Goal: Task Accomplishment & Management: Use online tool/utility

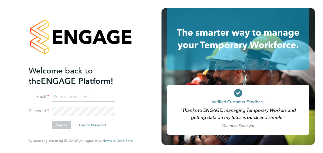
type input "[PERSON_NAME][EMAIL_ADDRESS][PERSON_NAME][PERSON_NAME][DOMAIN_NAME]"
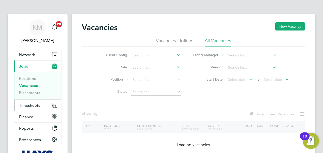
click at [30, 105] on span "Timesheets" at bounding box center [29, 105] width 21 height 5
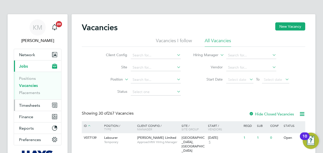
click at [27, 106] on span "Timesheets" at bounding box center [29, 105] width 21 height 5
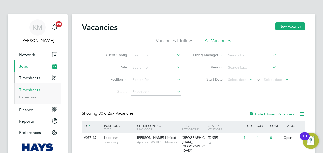
click at [28, 87] on link "Timesheets" at bounding box center [29, 89] width 21 height 5
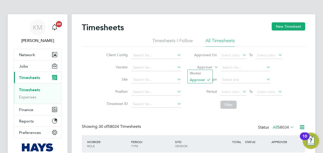
click at [214, 66] on icon at bounding box center [214, 66] width 0 height 5
click at [201, 71] on li "Worker" at bounding box center [200, 73] width 25 height 7
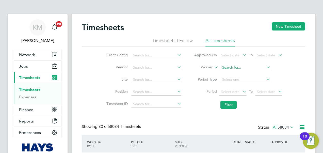
click at [224, 68] on input at bounding box center [246, 67] width 50 height 7
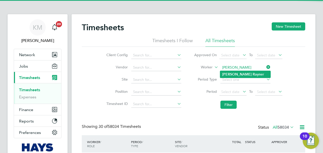
click at [227, 73] on b "[PERSON_NAME]" at bounding box center [236, 74] width 29 height 4
type input "[PERSON_NAME]"
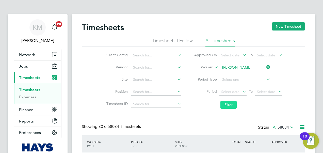
click at [226, 105] on button "Filter" at bounding box center [229, 105] width 16 height 8
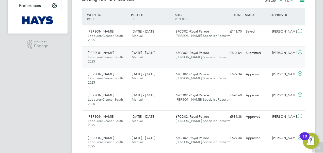
click at [144, 54] on span "[DATE] - [DATE]" at bounding box center [143, 53] width 23 height 4
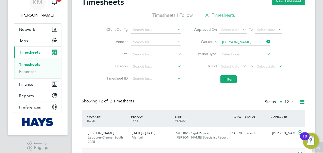
click at [226, 38] on li "Worker [PERSON_NAME]" at bounding box center [238, 42] width 101 height 12
click at [226, 41] on input at bounding box center [246, 42] width 50 height 7
click at [229, 50] on b "[PERSON_NAME]" at bounding box center [236, 49] width 29 height 4
type input "[PERSON_NAME]"
click at [228, 78] on button "Filter" at bounding box center [229, 79] width 16 height 8
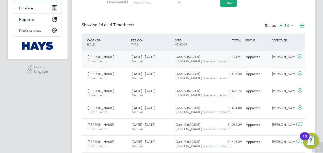
click at [187, 57] on span "Dock 9 (67CB01)" at bounding box center [188, 57] width 24 height 4
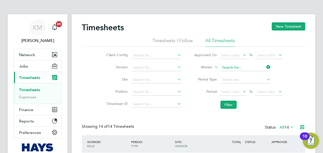
click at [231, 67] on input at bounding box center [246, 67] width 50 height 7
click at [238, 74] on b "Bro" at bounding box center [237, 74] width 6 height 4
type input "[PERSON_NAME]"
click at [226, 104] on button "Filter" at bounding box center [229, 105] width 16 height 8
click at [236, 68] on input at bounding box center [246, 67] width 50 height 7
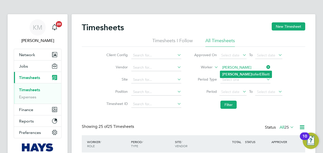
click at [229, 72] on li "[PERSON_NAME] tt" at bounding box center [246, 74] width 52 height 7
type input "[PERSON_NAME]"
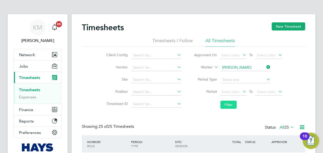
click at [231, 104] on button "Filter" at bounding box center [229, 105] width 16 height 8
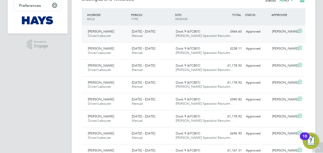
click at [181, 28] on div "Dock 9 (67CB01) [PERSON_NAME] Specialist Recruitm…" at bounding box center [196, 33] width 44 height 13
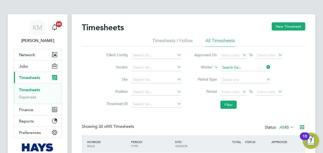
click at [241, 67] on input at bounding box center [246, 67] width 50 height 7
click at [235, 73] on li "[PERSON_NAME] [PERSON_NAME]" at bounding box center [258, 74] width 77 height 7
type input "[PERSON_NAME] [PERSON_NAME]"
click at [224, 104] on button "Filter" at bounding box center [229, 105] width 16 height 8
click at [228, 66] on input at bounding box center [246, 67] width 50 height 7
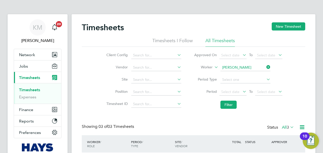
click at [228, 74] on b "[PERSON_NAME]" at bounding box center [236, 74] width 29 height 4
type input "[PERSON_NAME]"
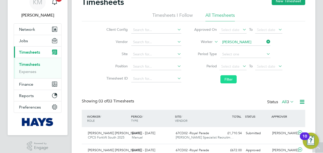
click at [226, 78] on button "Filter" at bounding box center [229, 79] width 16 height 8
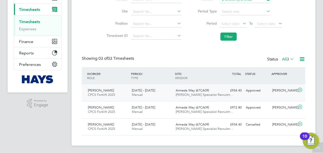
click at [142, 90] on span "[DATE] - [DATE]" at bounding box center [143, 90] width 23 height 4
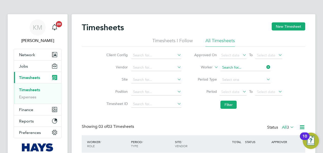
click at [237, 66] on input at bounding box center [246, 67] width 50 height 7
click at [253, 74] on b "[PERSON_NAME]" at bounding box center [267, 74] width 29 height 4
type input "[PERSON_NAME]"
drag, startPoint x: 229, startPoint y: 109, endPoint x: 227, endPoint y: 105, distance: 5.0
click at [229, 109] on li "Filter" at bounding box center [238, 104] width 101 height 13
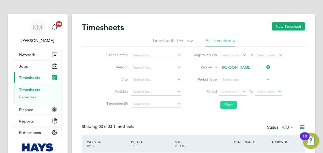
click at [227, 105] on button "Filter" at bounding box center [229, 105] width 16 height 8
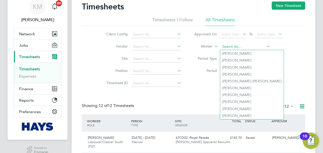
click at [228, 46] on input at bounding box center [246, 46] width 50 height 7
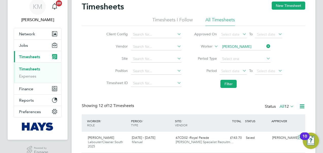
click at [232, 53] on li "[PERSON_NAME] [PERSON_NAME]" at bounding box center [258, 53] width 77 height 7
type input "[PERSON_NAME] [PERSON_NAME]"
click at [226, 83] on button "Filter" at bounding box center [229, 84] width 16 height 8
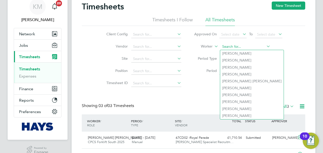
click at [224, 47] on input at bounding box center [246, 46] width 50 height 7
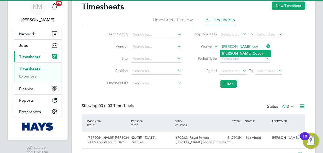
click at [226, 53] on b "[PERSON_NAME]" at bounding box center [236, 53] width 29 height 4
type input "[PERSON_NAME]"
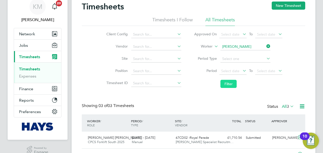
click at [222, 83] on button "Filter" at bounding box center [229, 84] width 16 height 8
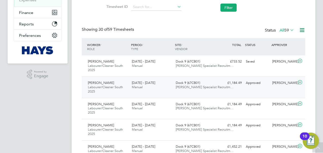
click at [146, 82] on span "[DATE] - [DATE]" at bounding box center [143, 83] width 23 height 4
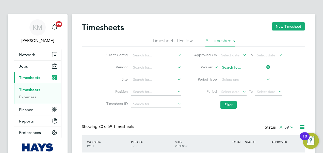
click at [231, 67] on input at bounding box center [246, 67] width 50 height 7
click at [231, 75] on li "[PERSON_NAME]" at bounding box center [245, 74] width 50 height 7
type input "[PERSON_NAME]"
click at [228, 104] on button "Filter" at bounding box center [229, 105] width 16 height 8
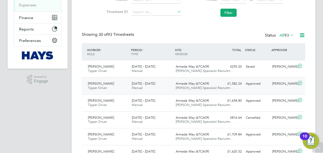
click at [152, 84] on span "[DATE] - [DATE]" at bounding box center [143, 83] width 23 height 4
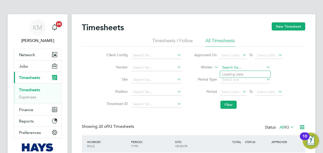
click at [232, 66] on input at bounding box center [246, 67] width 50 height 7
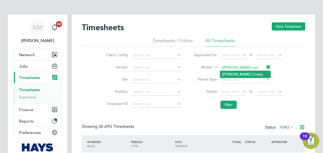
click at [253, 74] on b "Cov" at bounding box center [256, 74] width 7 height 4
type input "[PERSON_NAME]"
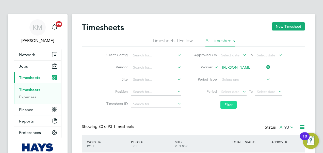
click at [227, 104] on button "Filter" at bounding box center [229, 105] width 16 height 8
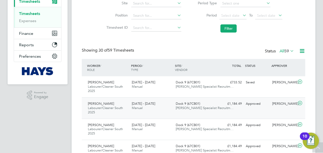
click at [144, 102] on span "[DATE] - [DATE]" at bounding box center [143, 103] width 23 height 4
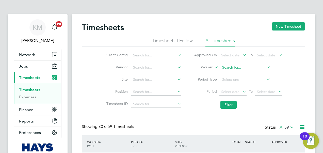
click at [238, 67] on input at bounding box center [246, 67] width 50 height 7
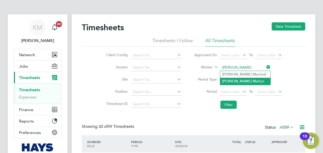
click at [253, 82] on b "Mar" at bounding box center [256, 81] width 7 height 4
type input "[PERSON_NAME]"
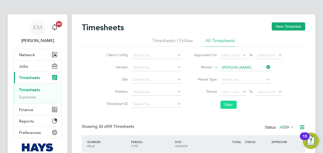
click at [225, 104] on button "Filter" at bounding box center [229, 105] width 16 height 8
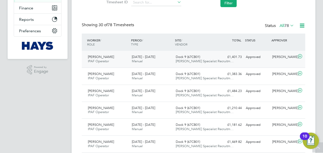
click at [141, 56] on span "[DATE] - [DATE]" at bounding box center [143, 57] width 23 height 4
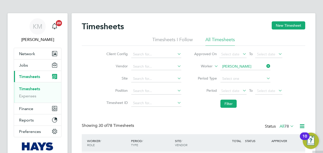
scroll to position [1, 0]
click at [234, 65] on input at bounding box center [246, 66] width 50 height 7
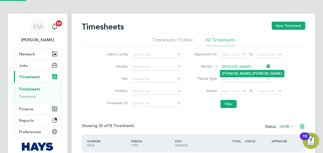
click at [229, 73] on b "[PERSON_NAME]" at bounding box center [236, 73] width 29 height 4
type input "[PERSON_NAME]"
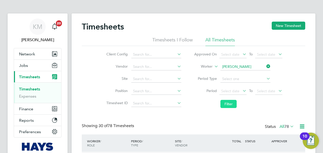
click at [226, 102] on button "Filter" at bounding box center [229, 104] width 16 height 8
click at [227, 66] on input at bounding box center [246, 66] width 50 height 7
click at [230, 80] on b "[PERSON_NAME]" at bounding box center [236, 80] width 29 height 4
type input "[PERSON_NAME]"
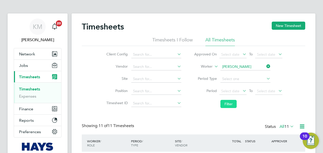
click at [225, 102] on button "Filter" at bounding box center [229, 104] width 16 height 8
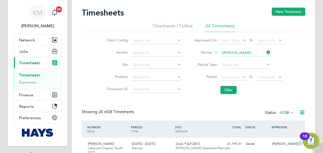
scroll to position [0, 0]
